Goal: Check status: Check status

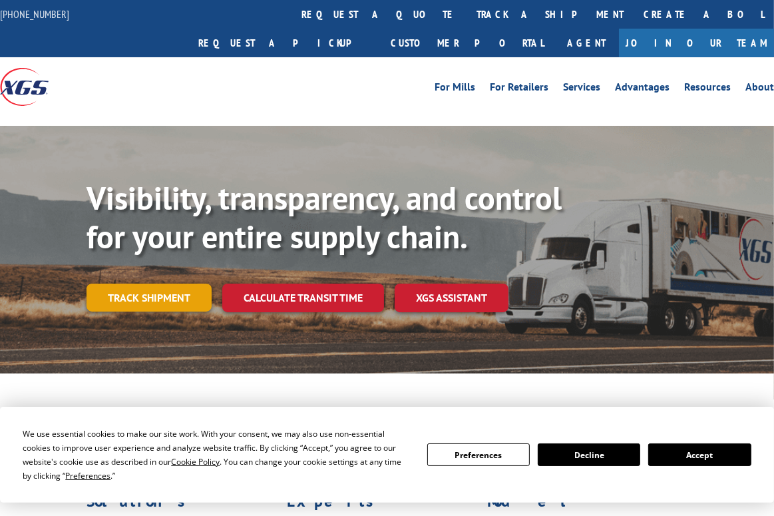
click at [188, 284] on link "Track shipment" at bounding box center [149, 298] width 125 height 28
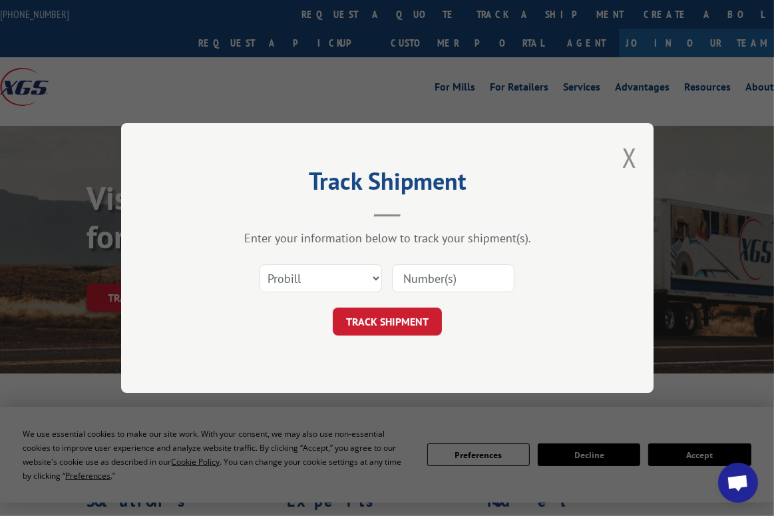
click at [426, 285] on input at bounding box center [453, 278] width 123 height 28
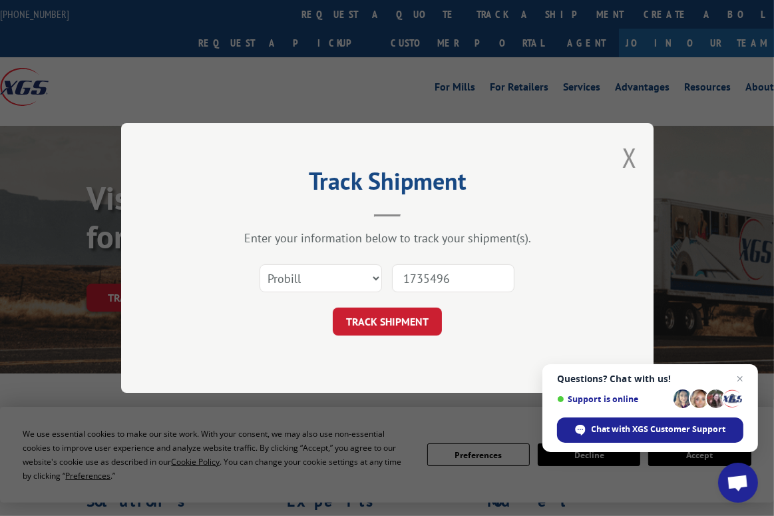
type input "17354964"
click button "TRACK SHIPMENT" at bounding box center [387, 322] width 109 height 28
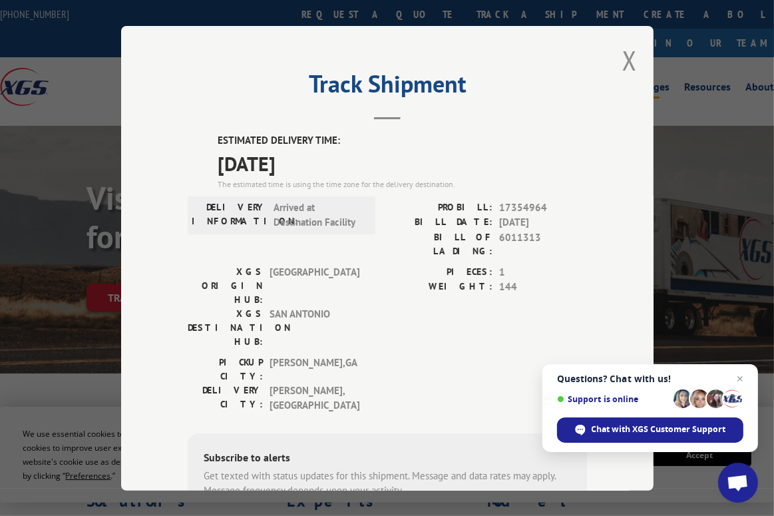
click at [623, 54] on button "Close modal" at bounding box center [630, 60] width 15 height 35
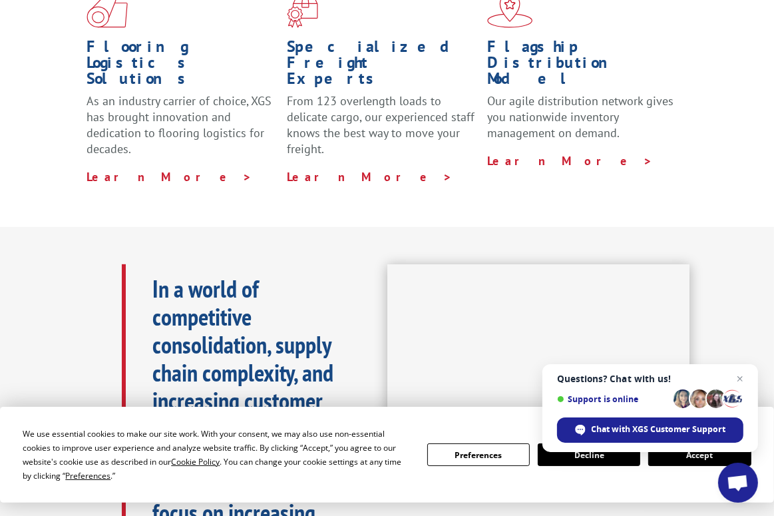
scroll to position [400, 0]
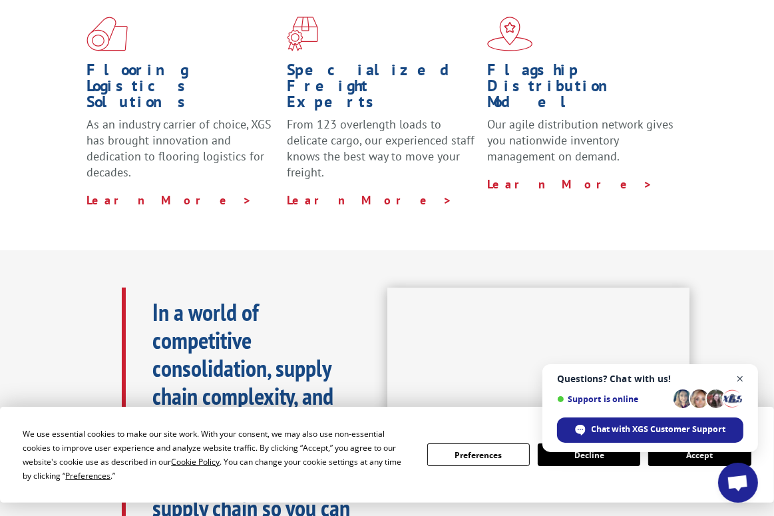
click at [738, 382] on span "Close chat" at bounding box center [740, 379] width 17 height 17
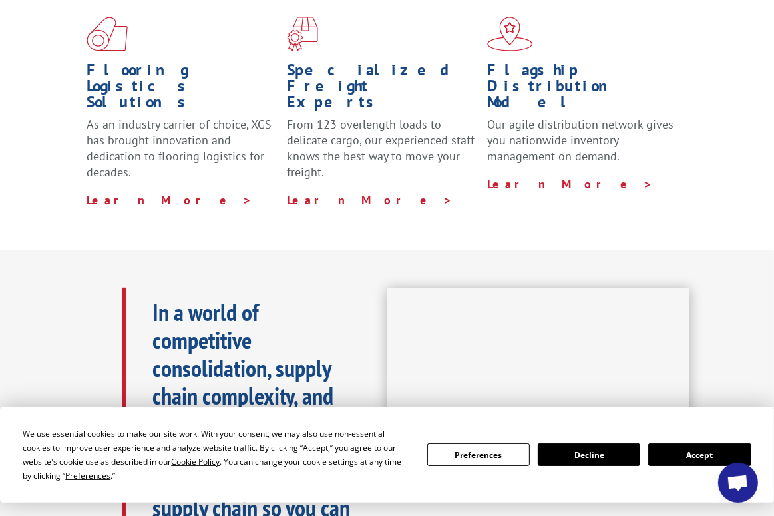
click at [703, 459] on button "Accept" at bounding box center [700, 454] width 103 height 23
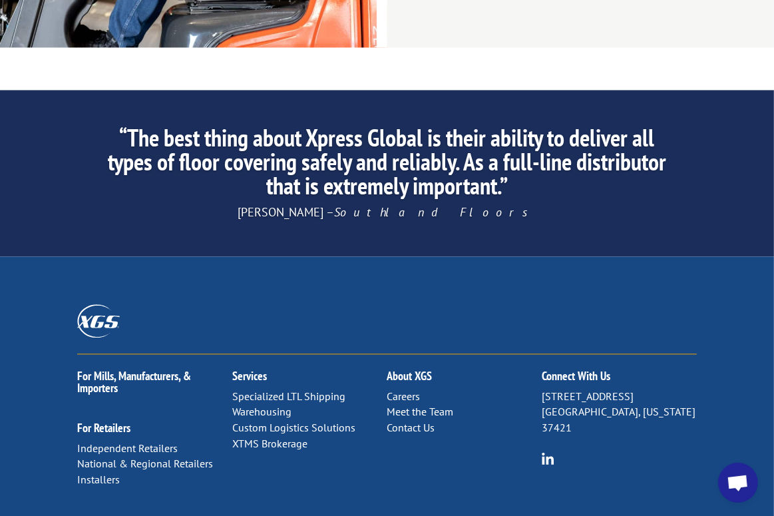
scroll to position [2201, 0]
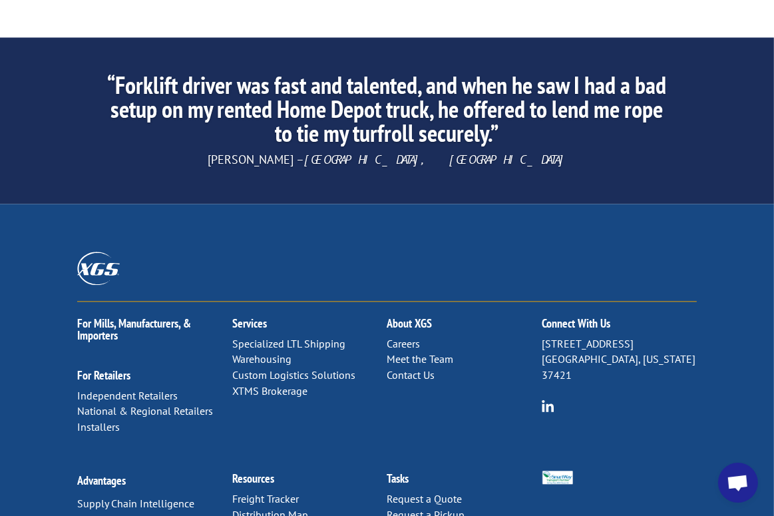
click at [421, 368] on link "Contact Us" at bounding box center [411, 374] width 48 height 13
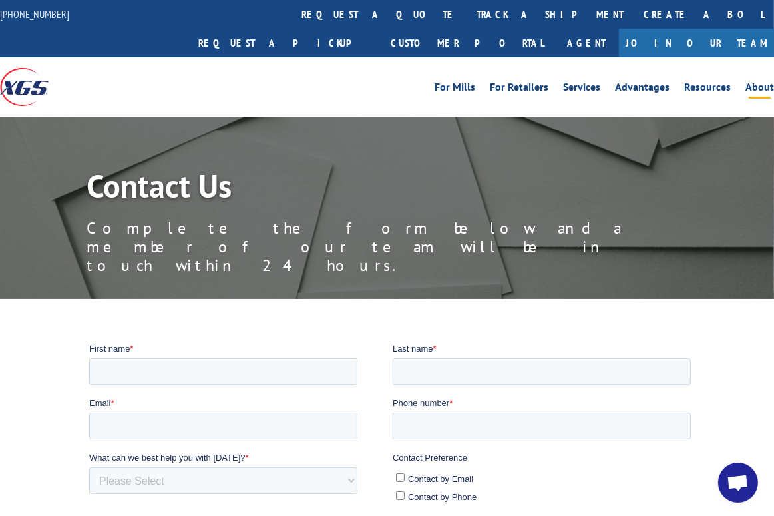
click at [753, 82] on link "About" at bounding box center [760, 89] width 29 height 15
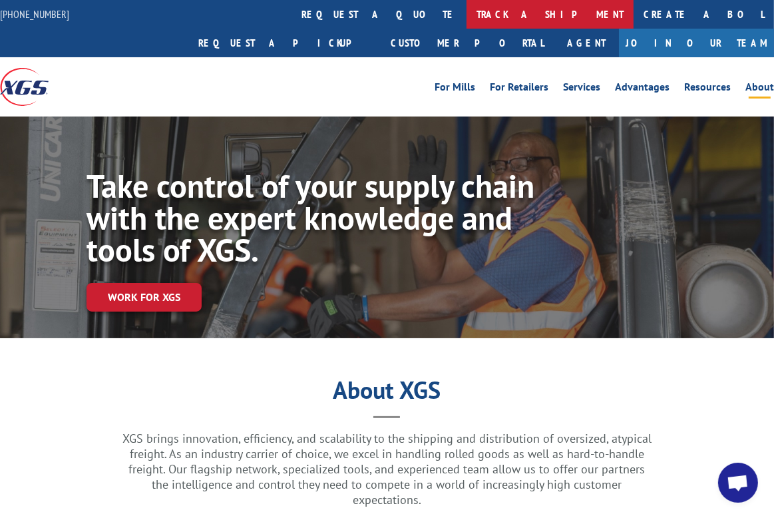
click at [467, 17] on link "track a shipment" at bounding box center [550, 14] width 167 height 29
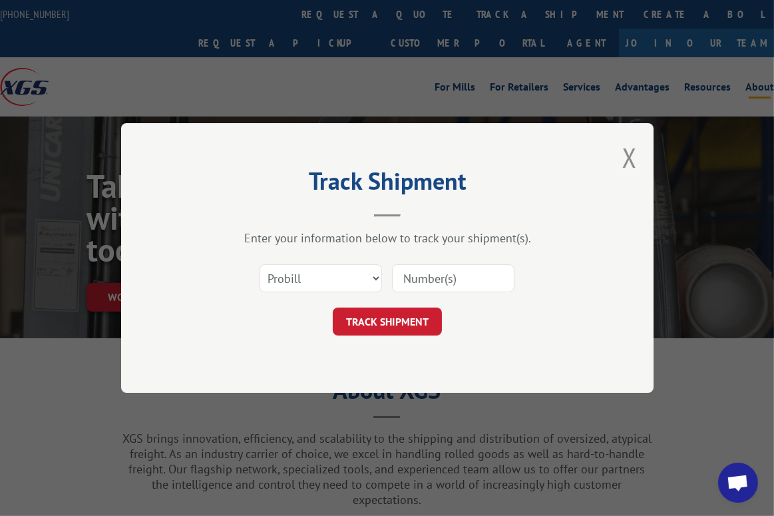
click at [438, 282] on input at bounding box center [453, 278] width 123 height 28
type input "17354964"
click at [400, 337] on div "Track Shipment Enter your information below to track your shipment(s). Select c…" at bounding box center [387, 258] width 533 height 270
click at [404, 324] on button "TRACK SHIPMENT" at bounding box center [387, 322] width 109 height 28
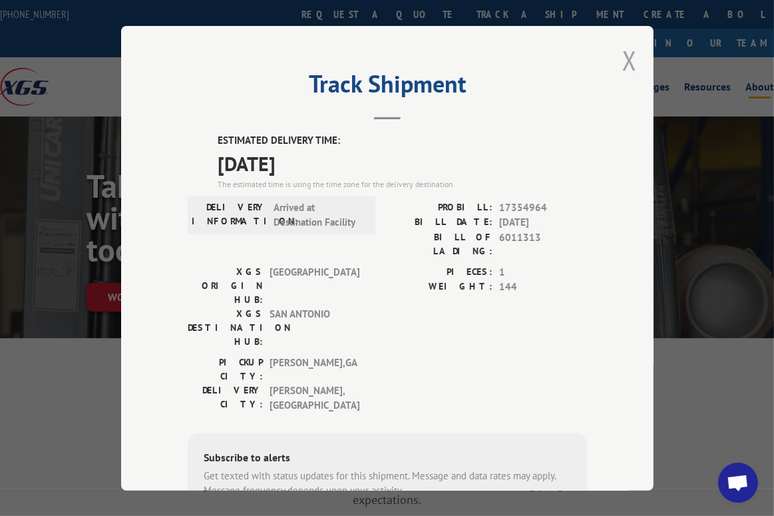
click at [631, 58] on button "Close modal" at bounding box center [630, 60] width 15 height 35
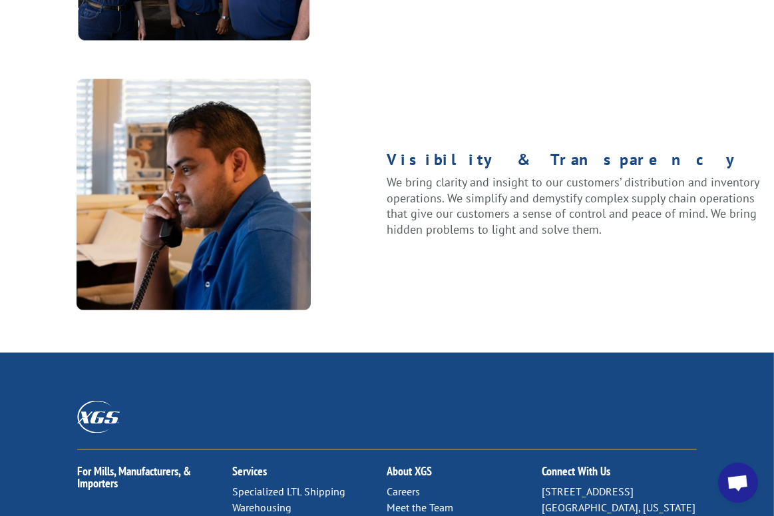
scroll to position [1731, 0]
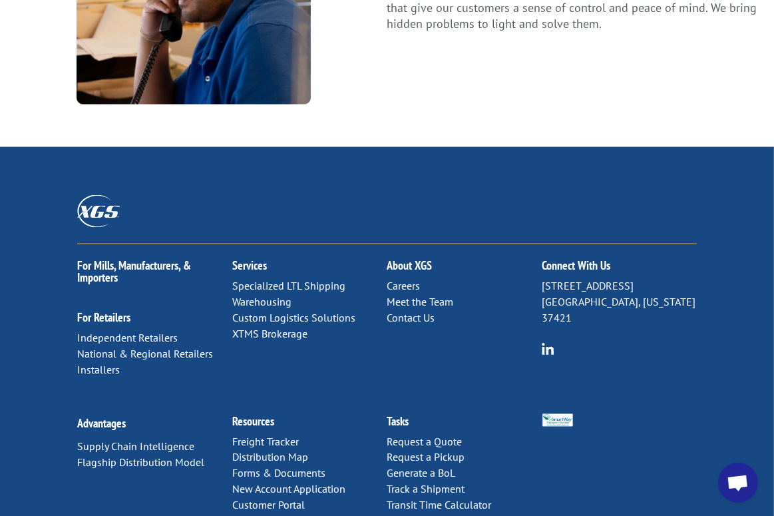
click at [411, 312] on link "Contact Us" at bounding box center [411, 318] width 48 height 13
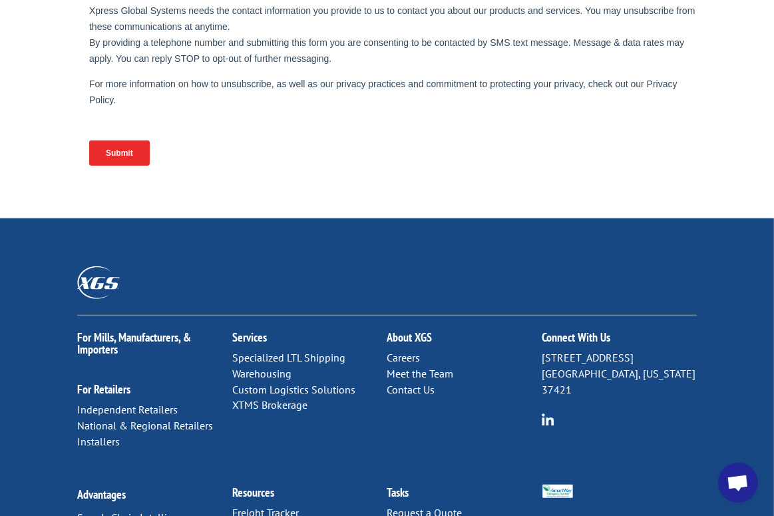
scroll to position [695, 0]
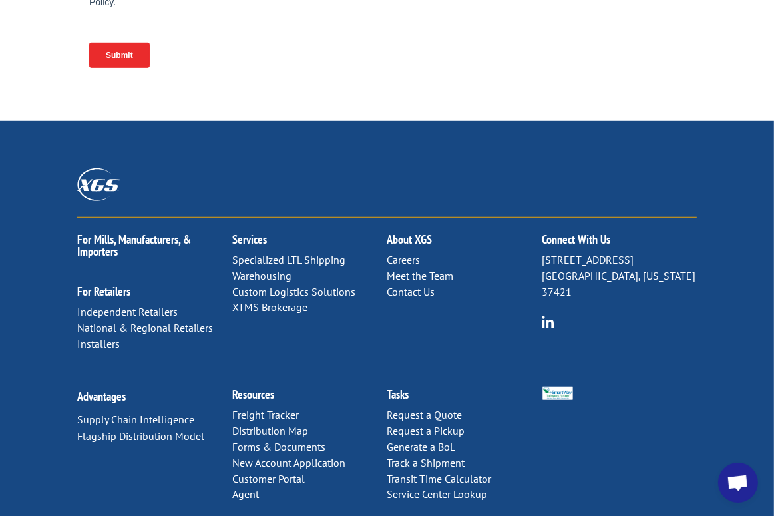
click at [745, 487] on span "Open chat" at bounding box center [738, 484] width 22 height 19
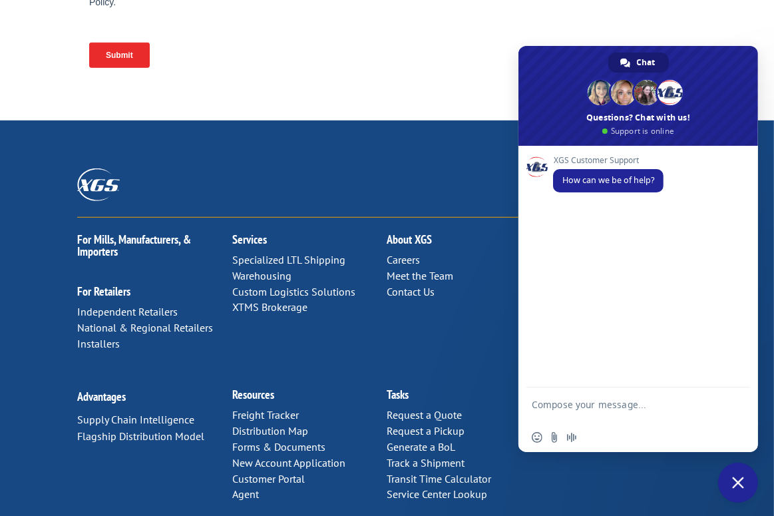
click at [589, 413] on textarea "Compose your message..." at bounding box center [624, 411] width 184 height 24
type textarea "Hello can i track this shipment to see what time it will arrive?"
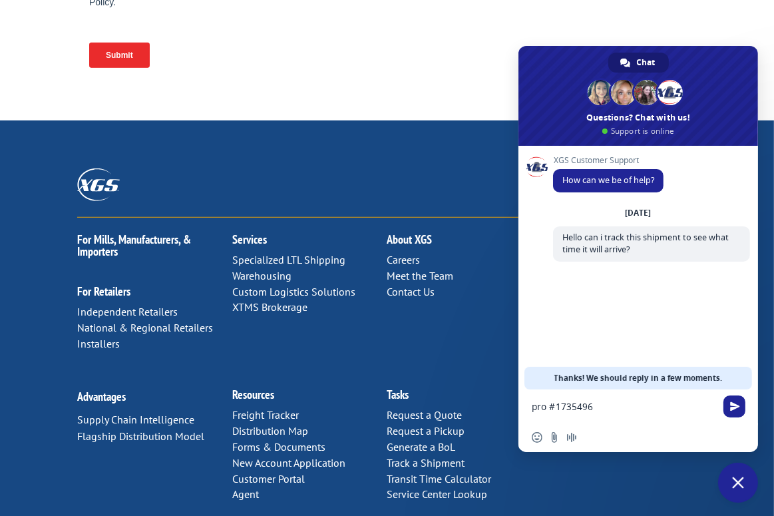
type textarea "pro #17354964"
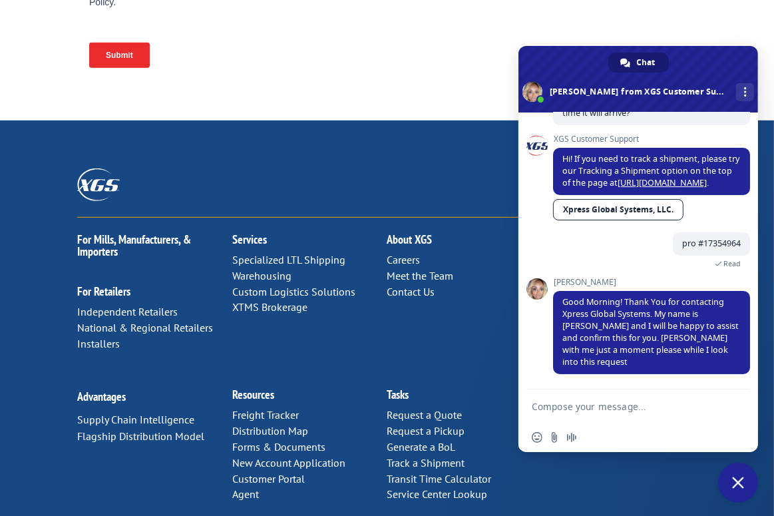
scroll to position [97, 0]
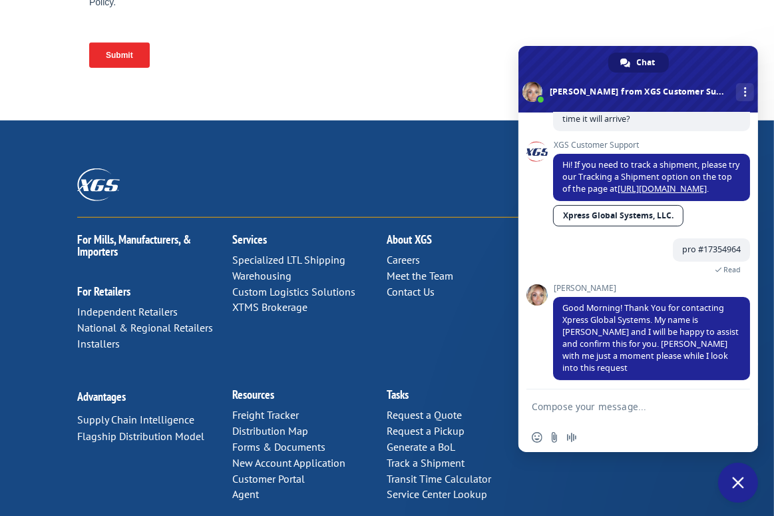
click at [597, 405] on textarea "Compose your message..." at bounding box center [624, 407] width 184 height 12
type textarea "thank you"
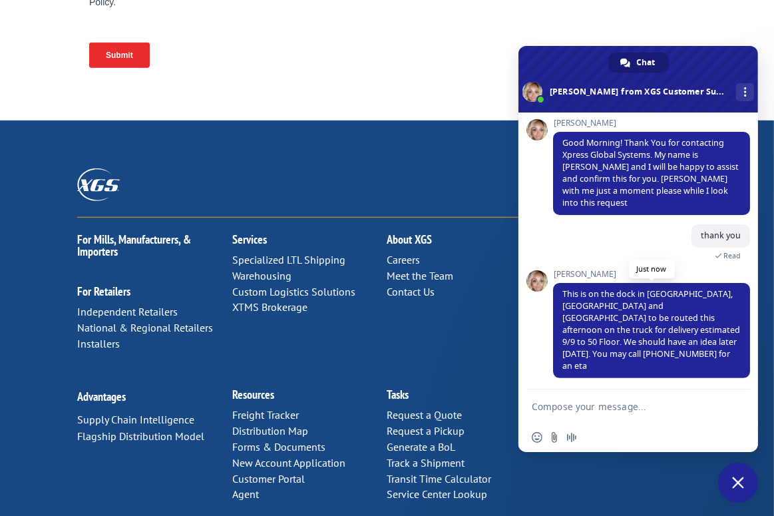
scroll to position [226, 0]
